Goal: Task Accomplishment & Management: Manage account settings

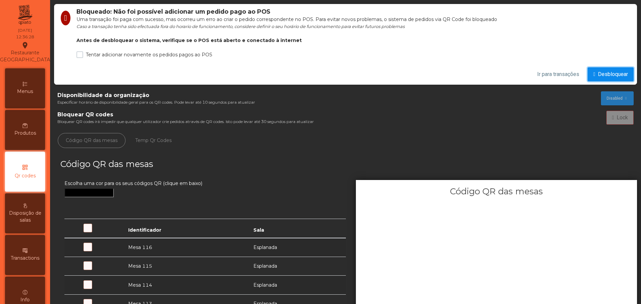
click at [608, 76] on span "Desbloquear" at bounding box center [612, 74] width 30 height 8
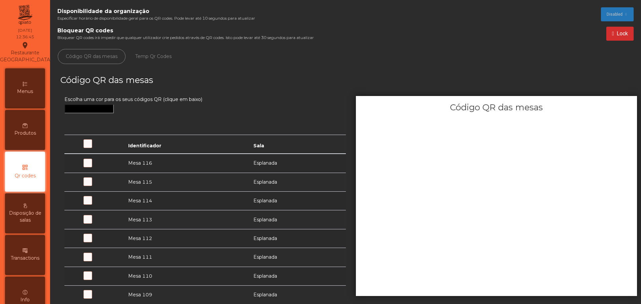
click at [22, 274] on div "Transactions" at bounding box center [25, 255] width 40 height 40
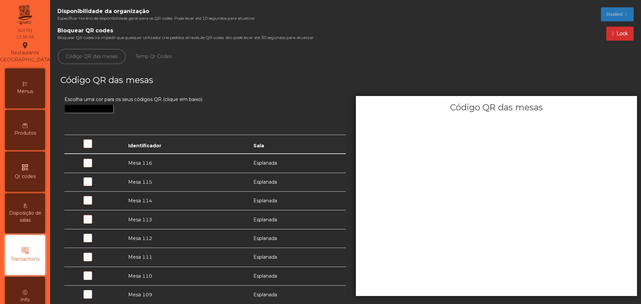
scroll to position [66, 0]
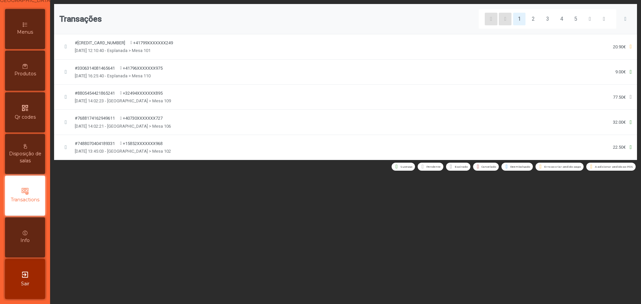
click at [629, 49] on icon at bounding box center [630, 46] width 2 height 5
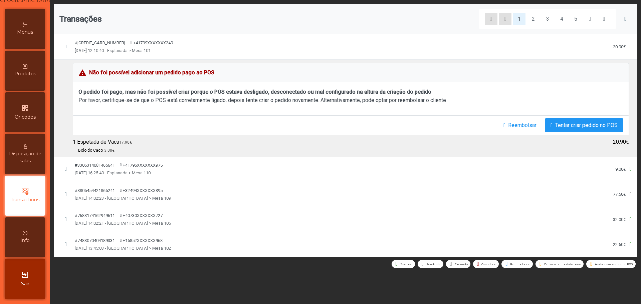
click at [615, 48] on div "20.90€" at bounding box center [619, 47] width 13 height 6
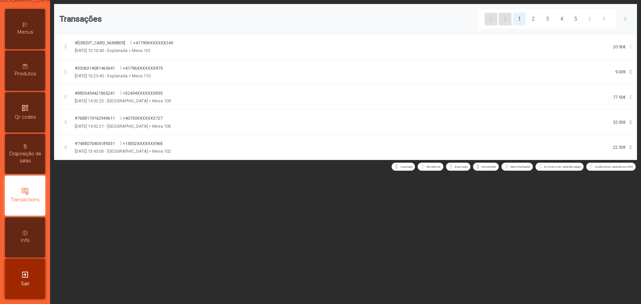
click at [167, 42] on div "#3113424059018580 [PHONE_NUMBER] [DATE] 12:10:40 - Esplanada > Mesa 101 20.90€" at bounding box center [345, 47] width 572 height 14
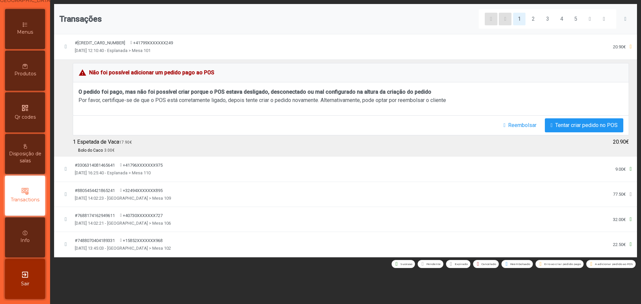
click at [132, 51] on span "[DATE] 12:10:40 - Esplanada > Mesa 101" at bounding box center [113, 50] width 76 height 6
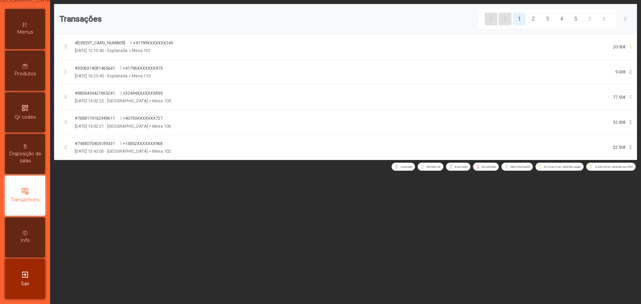
click at [132, 51] on span "[DATE] 12:10:40 - Esplanada > Mesa 101" at bounding box center [113, 50] width 76 height 6
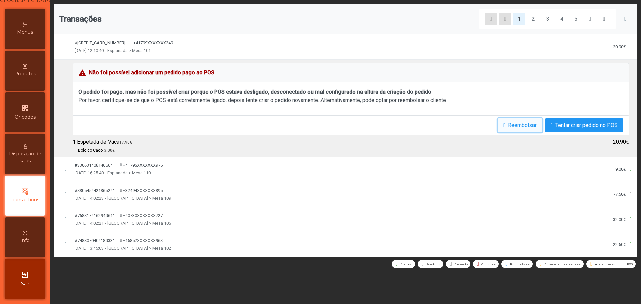
click at [509, 126] on span "Reembolsar" at bounding box center [522, 125] width 28 height 8
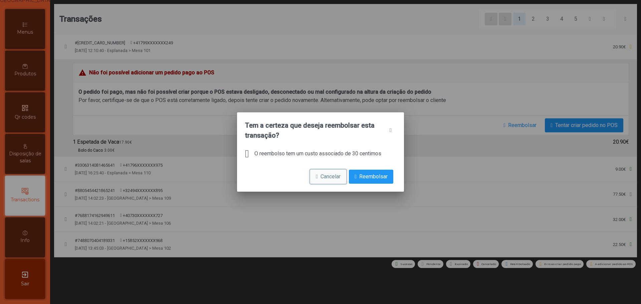
click at [323, 175] on span "Cancelar" at bounding box center [330, 177] width 20 height 8
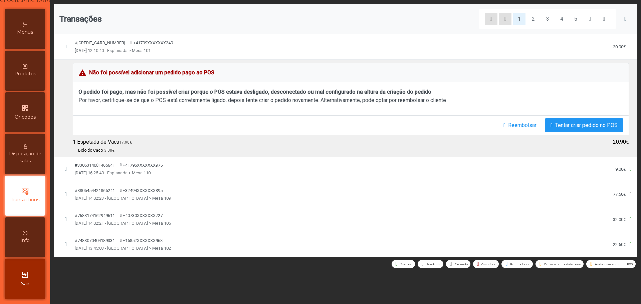
click at [136, 42] on span "+41799XXXXXXX249" at bounding box center [153, 43] width 40 height 6
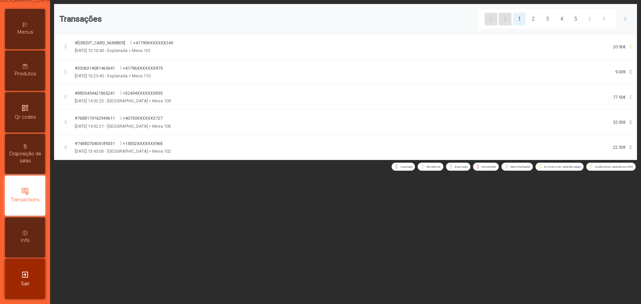
click at [114, 48] on span "[DATE] 12:10:40 - Esplanada > Mesa 101" at bounding box center [113, 50] width 76 height 6
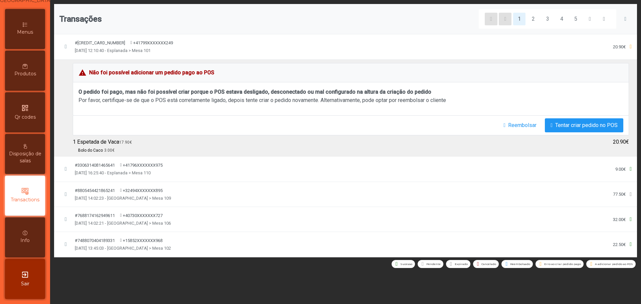
click at [114, 48] on span "[DATE] 12:10:40 - Esplanada > Mesa 101" at bounding box center [113, 50] width 76 height 6
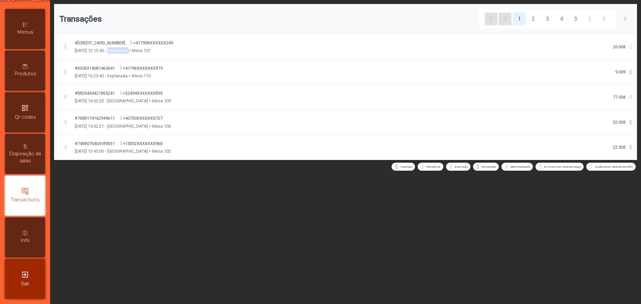
click at [114, 48] on span "[DATE] 12:10:40 - Esplanada > Mesa 101" at bounding box center [113, 50] width 76 height 6
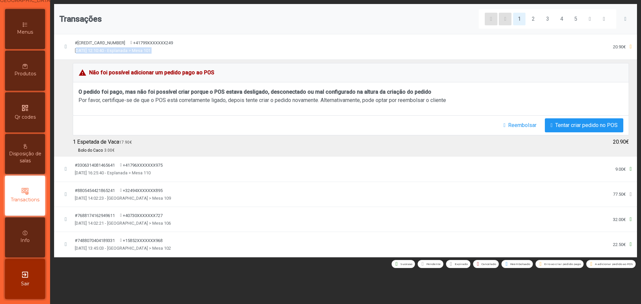
click at [114, 48] on span "[DATE] 12:10:40 - Esplanada > Mesa 101" at bounding box center [113, 50] width 76 height 6
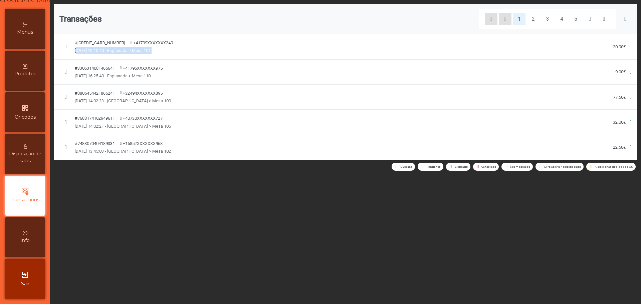
click at [114, 48] on span "[DATE] 12:10:40 - Esplanada > Mesa 101" at bounding box center [113, 50] width 76 height 6
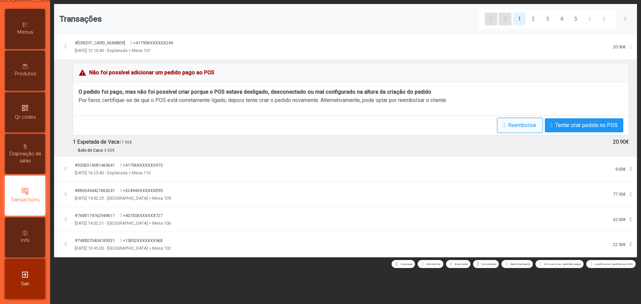
click at [509, 127] on span "Reembolsar" at bounding box center [522, 125] width 28 height 8
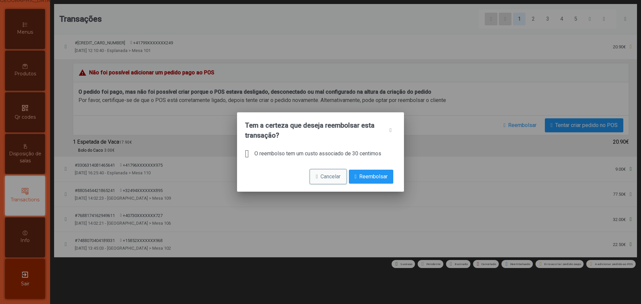
click at [326, 180] on span "Cancelar" at bounding box center [330, 177] width 20 height 8
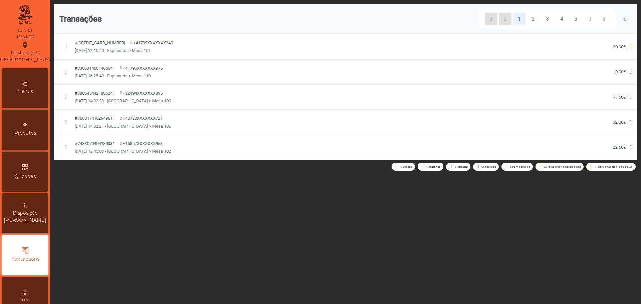
click at [87, 186] on div "Transações 1 2 3 4 5 #3113424059018580 [PHONE_NUMBER] [DATE] 12:10:40 - Esplana…" at bounding box center [345, 152] width 590 height 304
click at [25, 131] on div "Produtos" at bounding box center [25, 130] width 46 height 40
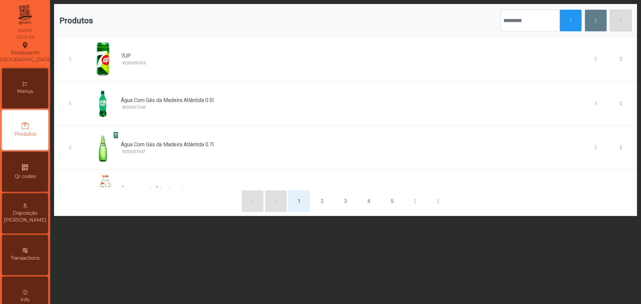
click at [20, 170] on div "qr_code Qr codes" at bounding box center [25, 172] width 46 height 40
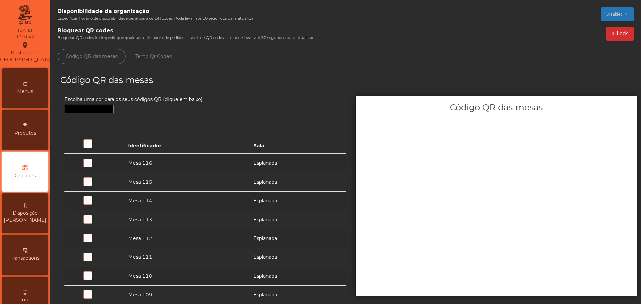
scroll to position [27, 0]
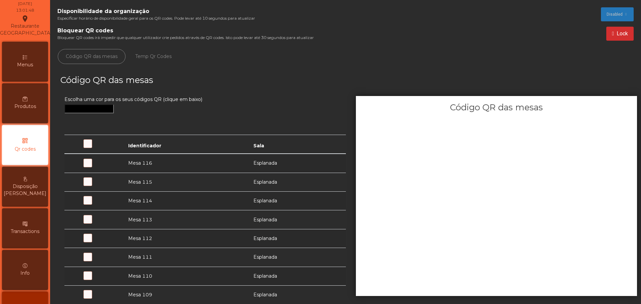
click at [100, 167] on span at bounding box center [100, 167] width 0 height 0
click at [22, 109] on div "Produtos" at bounding box center [25, 103] width 46 height 40
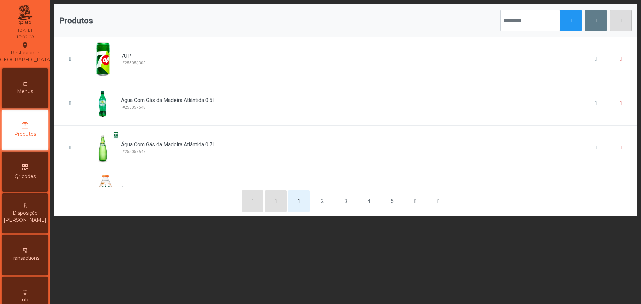
click at [29, 224] on span "Disposição [PERSON_NAME]" at bounding box center [25, 217] width 43 height 14
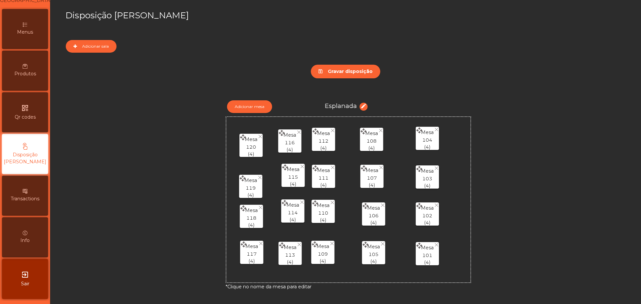
scroll to position [66, 0]
click at [26, 205] on div "Transactions" at bounding box center [25, 196] width 46 height 40
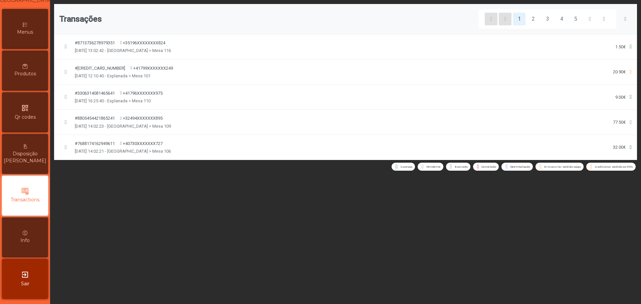
click at [31, 149] on div "Disposição [PERSON_NAME]" at bounding box center [25, 154] width 46 height 40
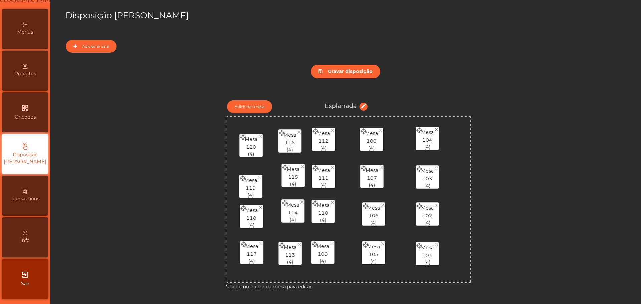
click at [26, 187] on div "Transactions" at bounding box center [25, 196] width 46 height 40
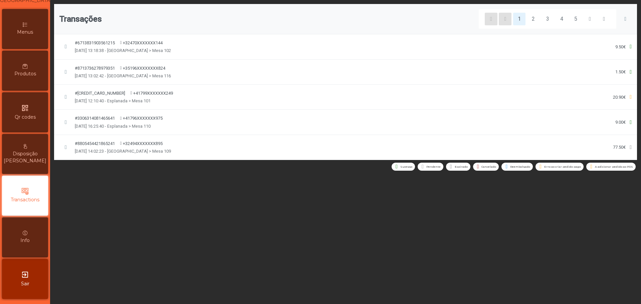
click at [350, 49] on div "#6713831903561215 [PHONE_NUMBER] [DATE] 13:18:38 - Esplanada > Mesa 102 9.50€" at bounding box center [345, 47] width 572 height 14
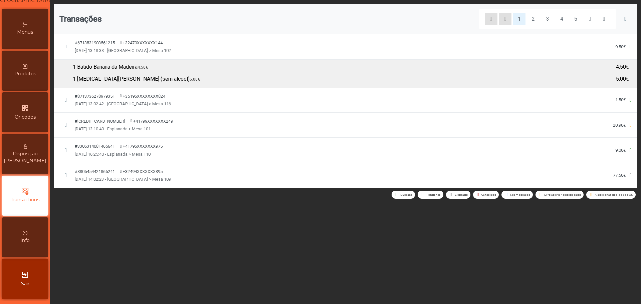
click at [350, 49] on div "#6713831903561215 [PHONE_NUMBER] [DATE] 13:18:38 - Esplanada > Mesa 102 9.50€" at bounding box center [345, 47] width 572 height 14
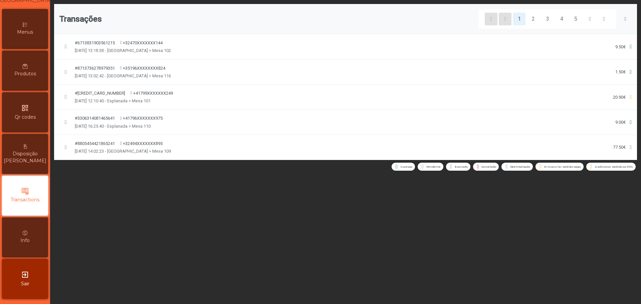
click at [350, 49] on div "#6713831903561215 [PHONE_NUMBER] [DATE] 13:18:38 - Esplanada > Mesa 102 9.50€" at bounding box center [345, 47] width 572 height 14
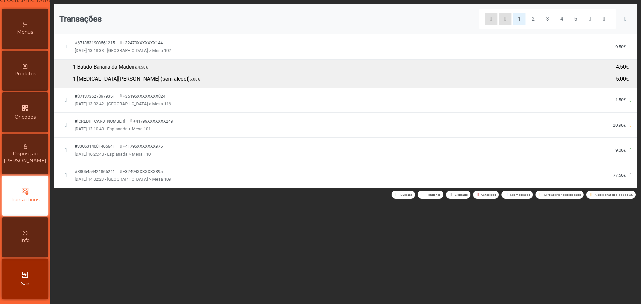
click at [350, 49] on div "#6713831903561215 [PHONE_NUMBER] [DATE] 13:18:38 - Esplanada > Mesa 102 9.50€" at bounding box center [345, 47] width 572 height 14
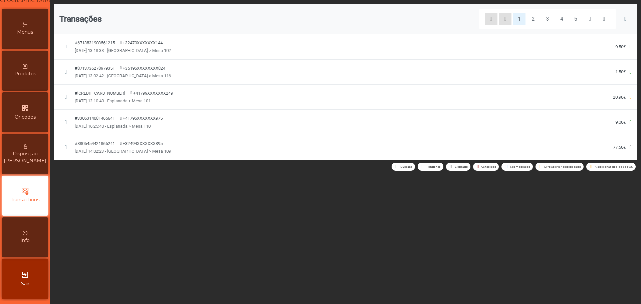
click at [293, 96] on div "#3113424059018580 [PHONE_NUMBER] [DATE] 12:10:40 - Esplanada > Mesa 101 20.90€" at bounding box center [345, 97] width 572 height 14
